Goal: Use online tool/utility: Use online tool/utility

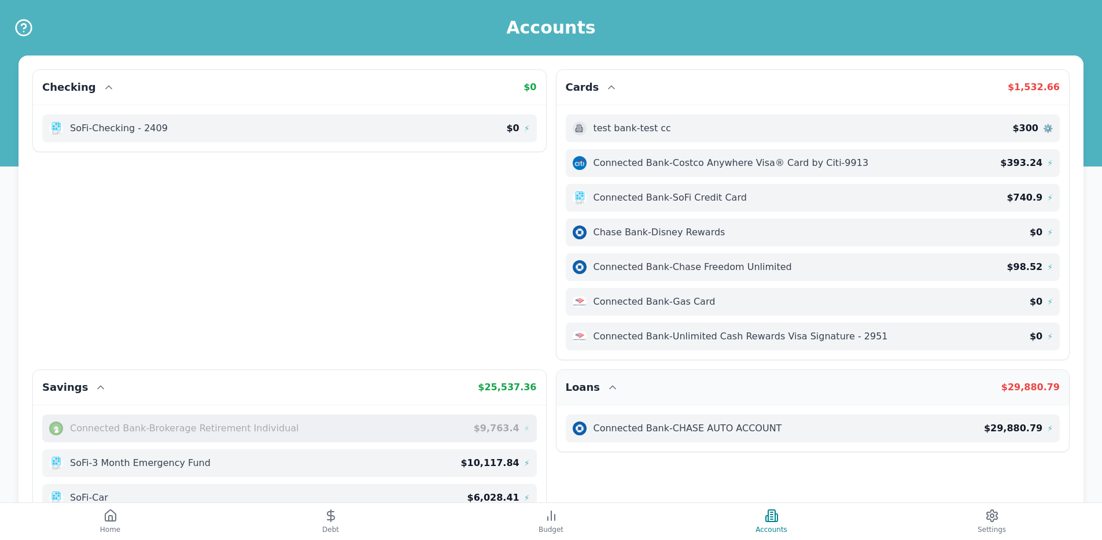
scroll to position [194, 0]
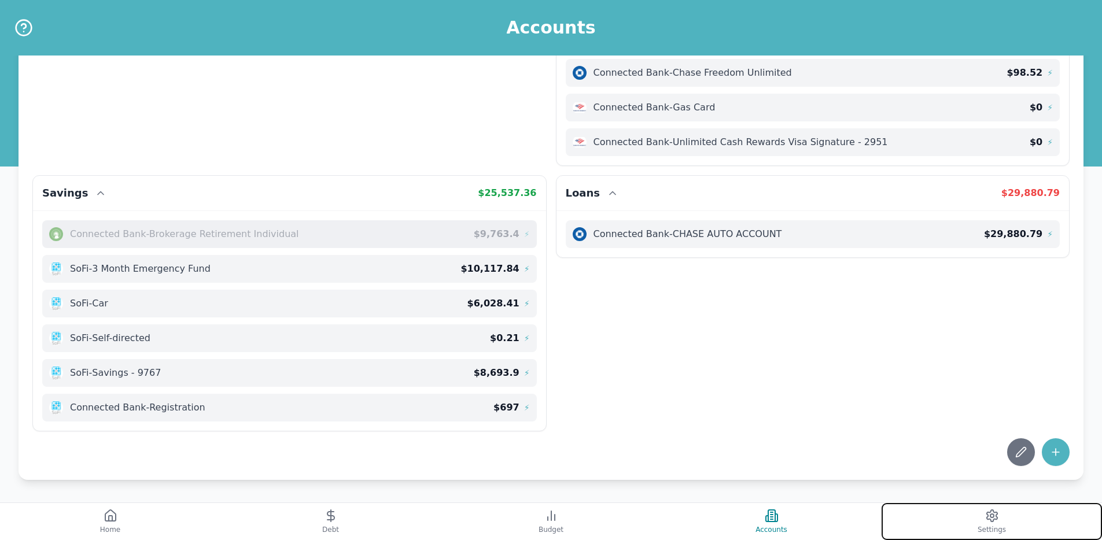
click at [947, 507] on button "Settings" at bounding box center [992, 521] width 220 height 37
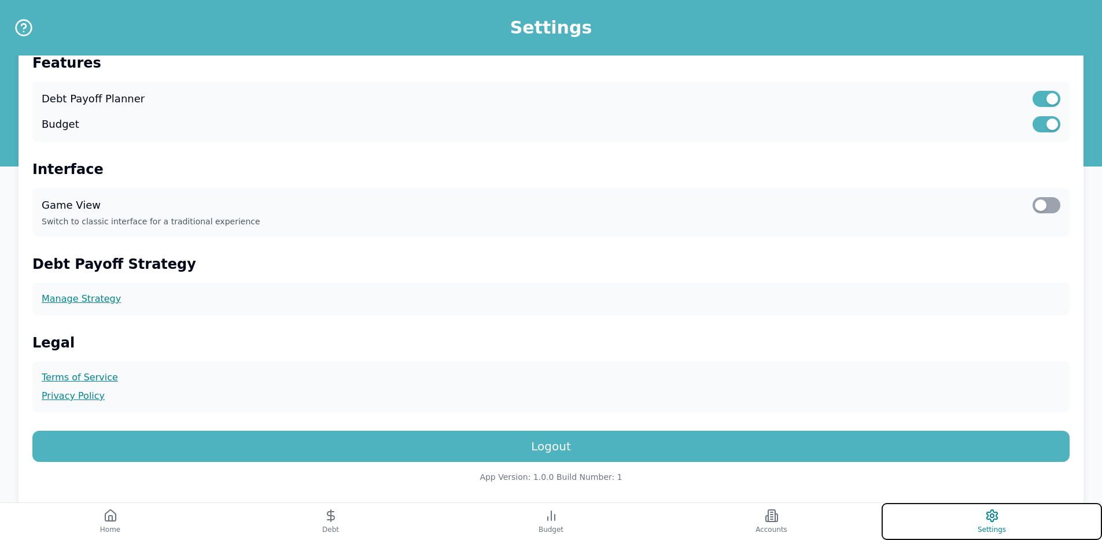
scroll to position [255, 0]
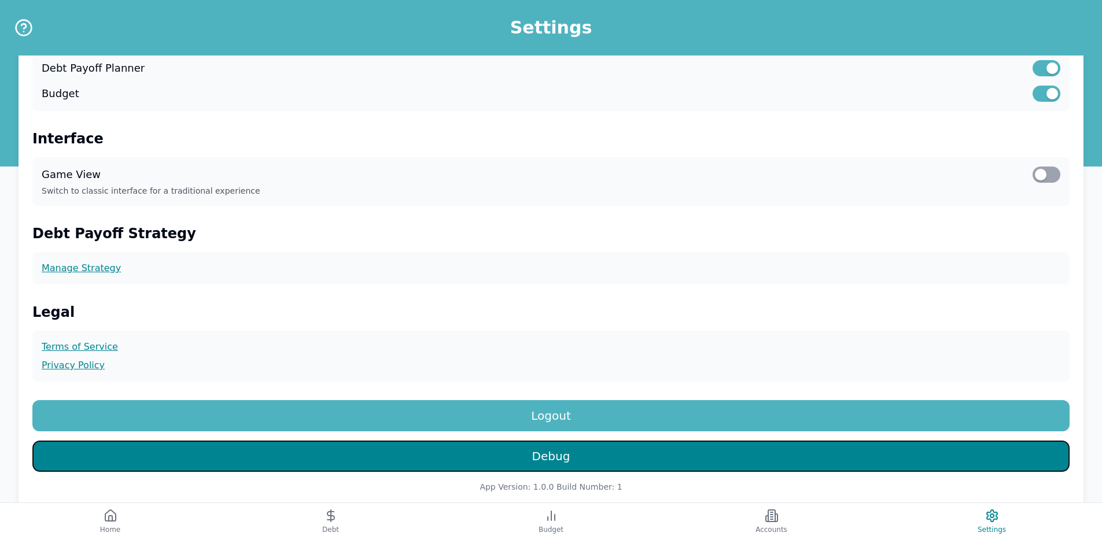
click at [568, 459] on button "Debug" at bounding box center [550, 456] width 1037 height 31
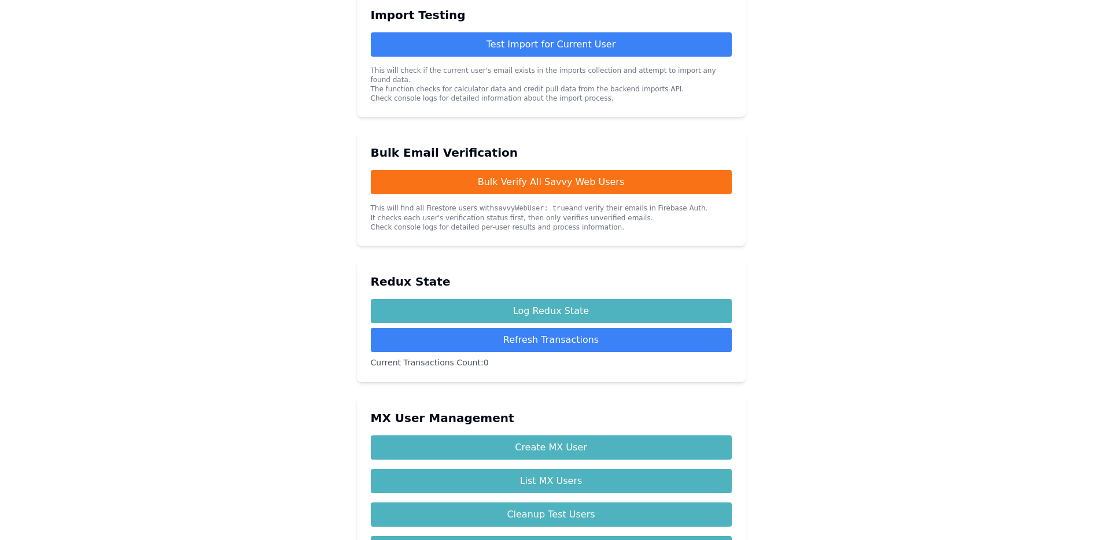
scroll to position [626, 0]
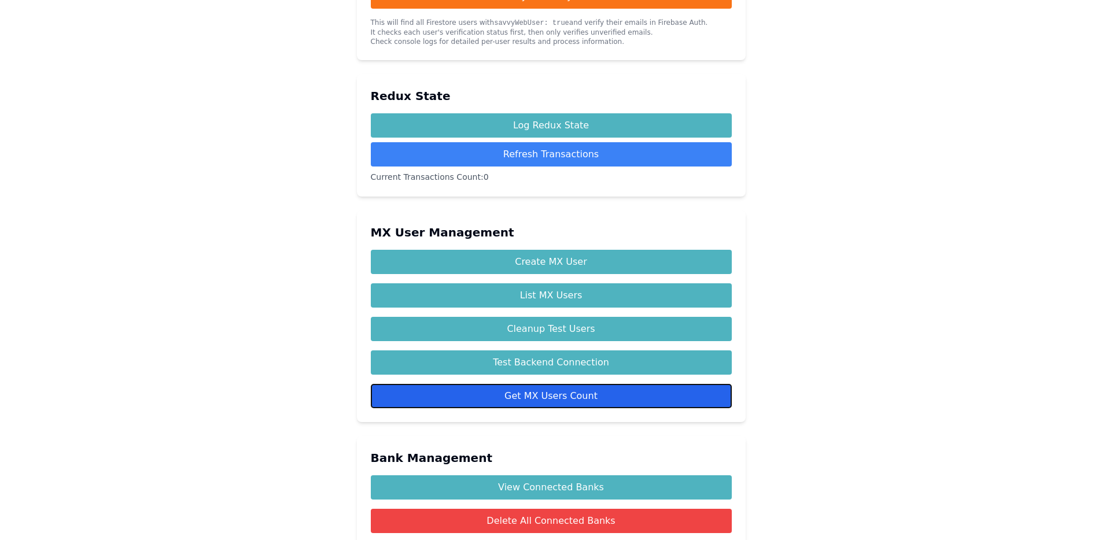
click at [586, 386] on button "Get MX Users Count" at bounding box center [551, 396] width 361 height 24
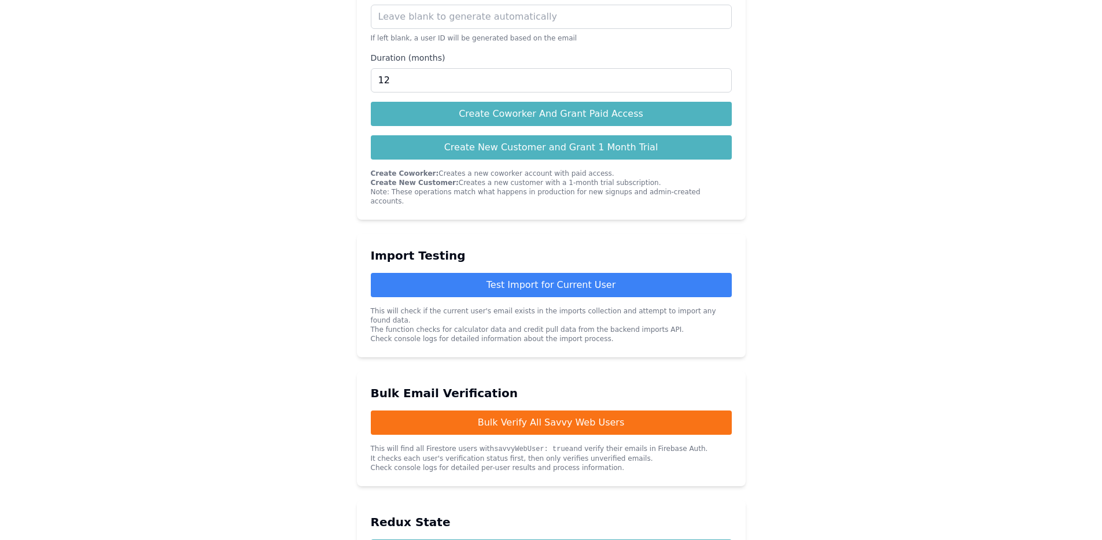
scroll to position [0, 0]
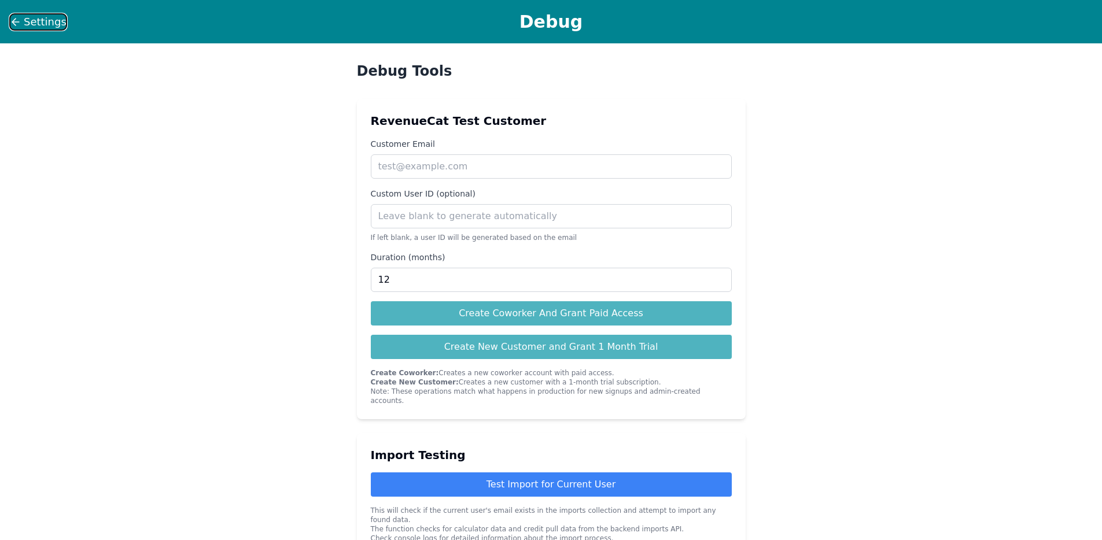
click at [17, 19] on icon at bounding box center [16, 22] width 12 height 12
